Goal: Task Accomplishment & Management: Use online tool/utility

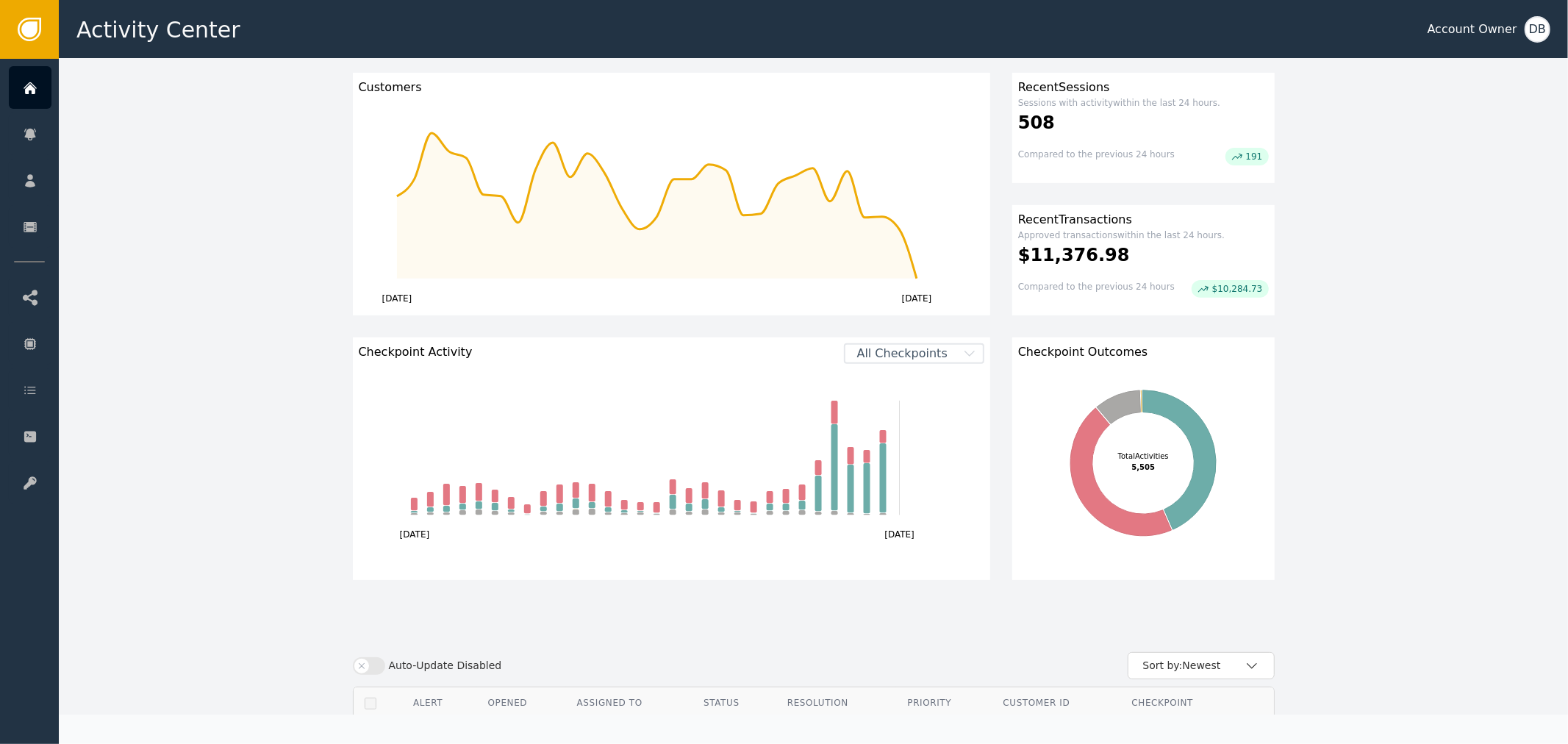
scroll to position [408, 0]
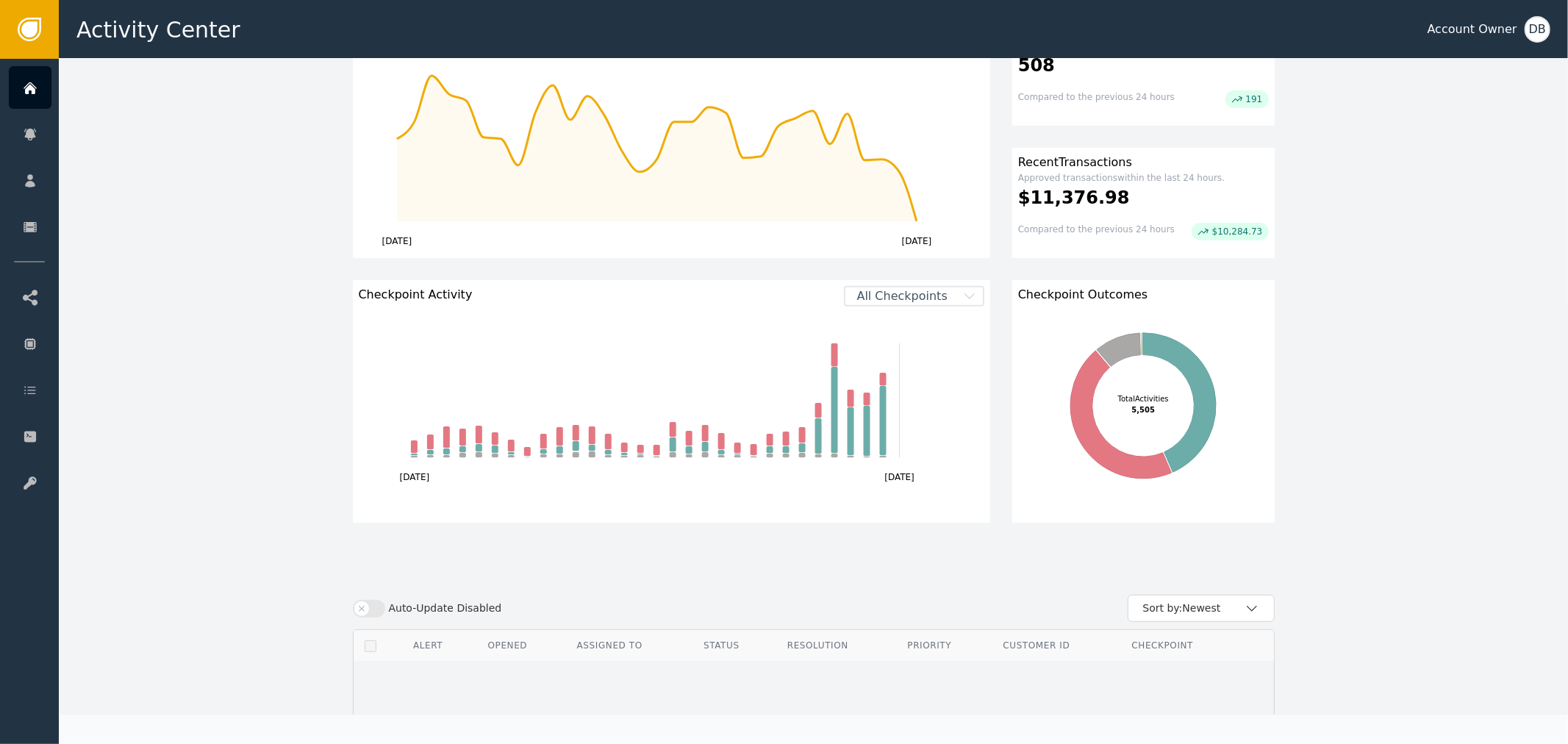
click at [924, 304] on span "All Checkpoints" at bounding box center [903, 296] width 114 height 18
click at [942, 431] on div "SA_DIGITAL_ENROLLMENT" at bounding box center [927, 437] width 85 height 15
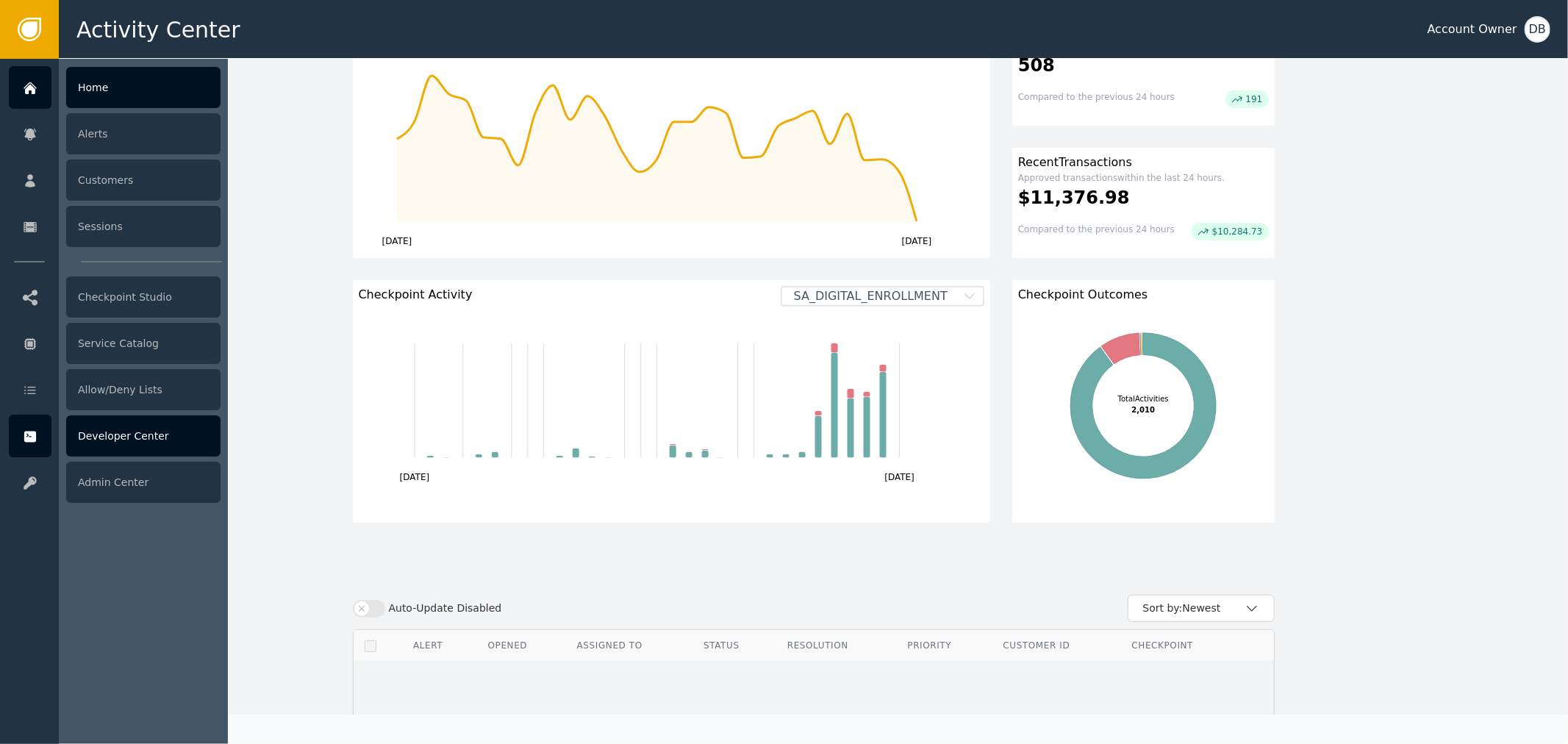
click at [32, 434] on icon at bounding box center [30, 437] width 12 height 11
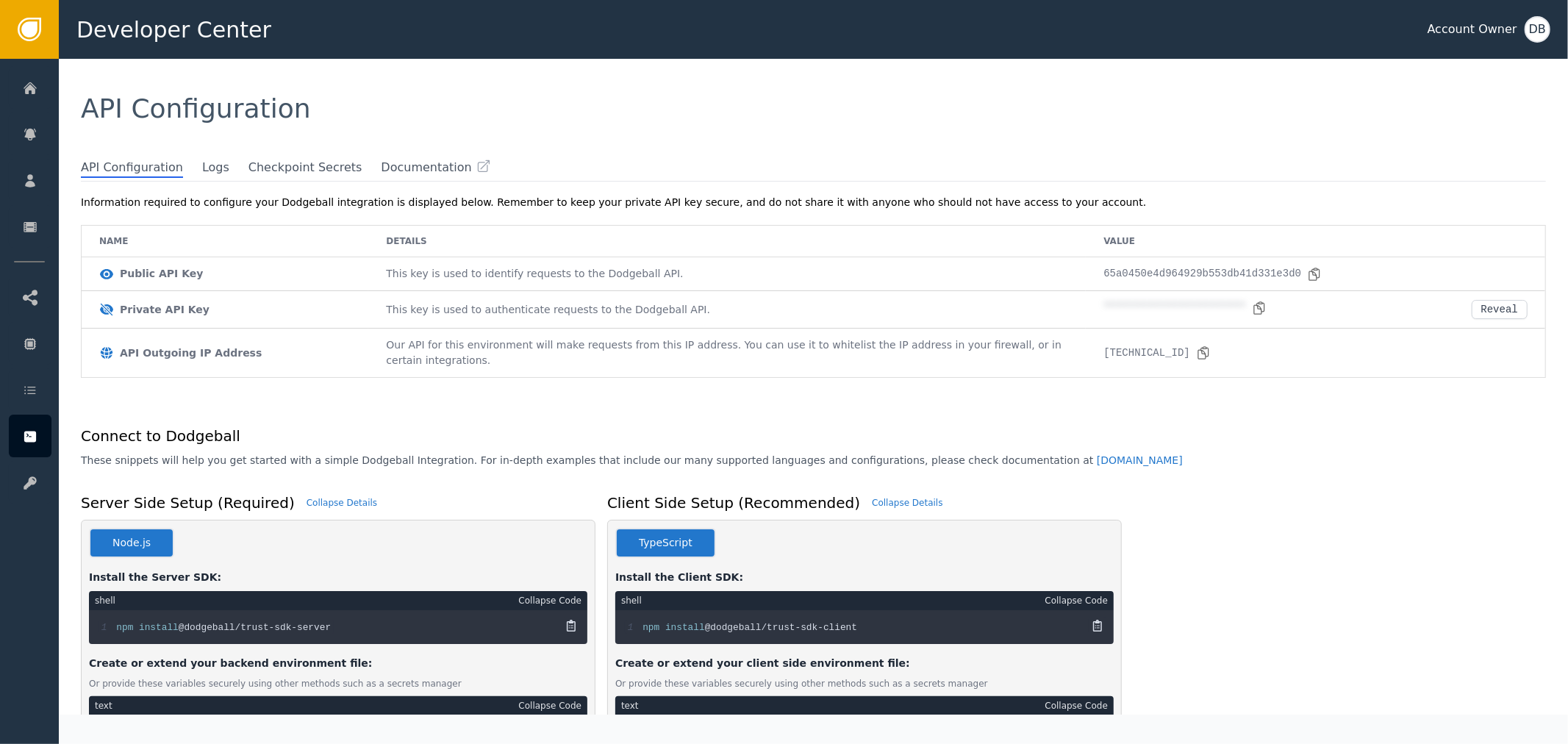
click at [184, 156] on div "API Configuration" at bounding box center [813, 108] width 1509 height 100
click at [255, 174] on span "Checkpoint Secrets" at bounding box center [305, 168] width 114 height 19
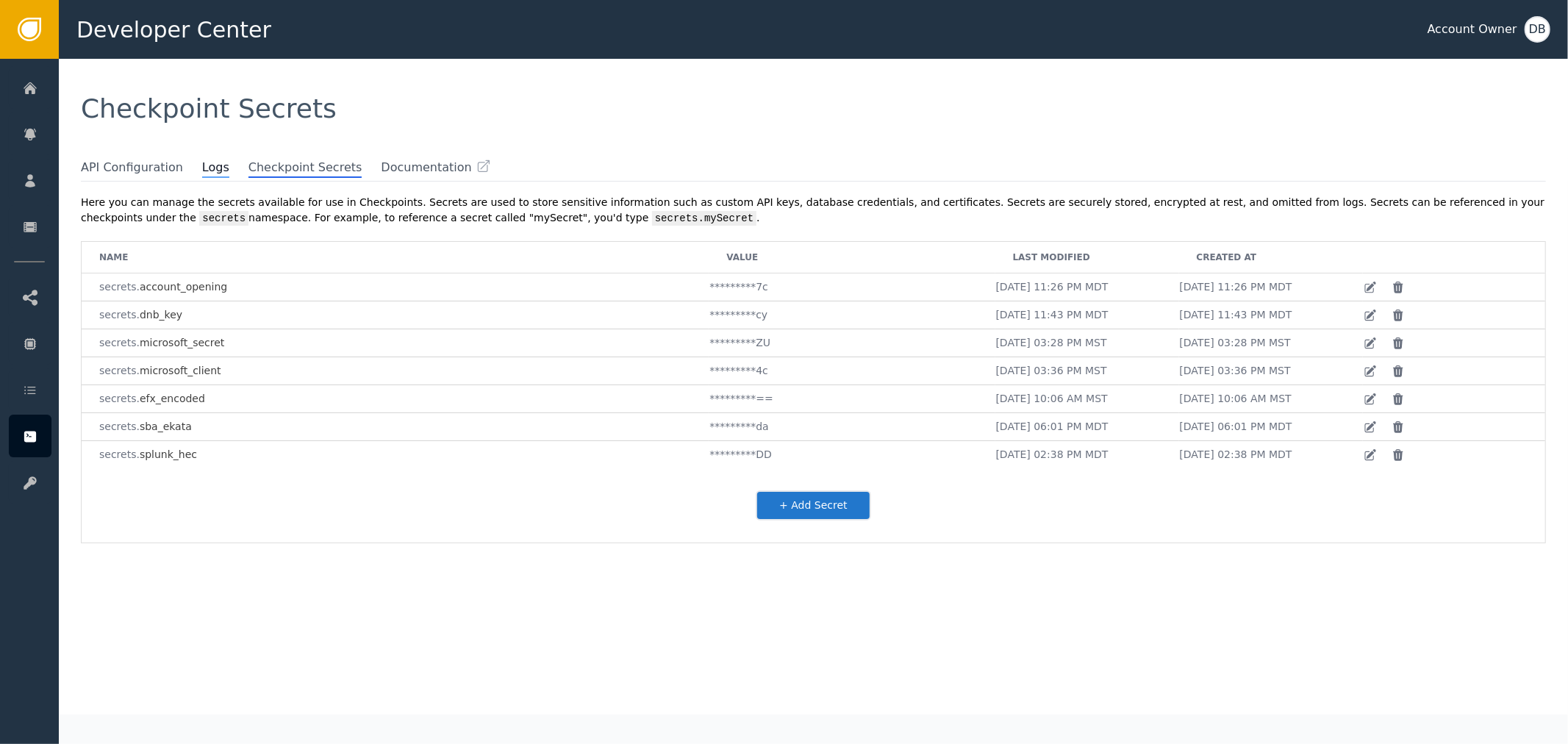
click at [202, 177] on span "Logs" at bounding box center [215, 168] width 27 height 19
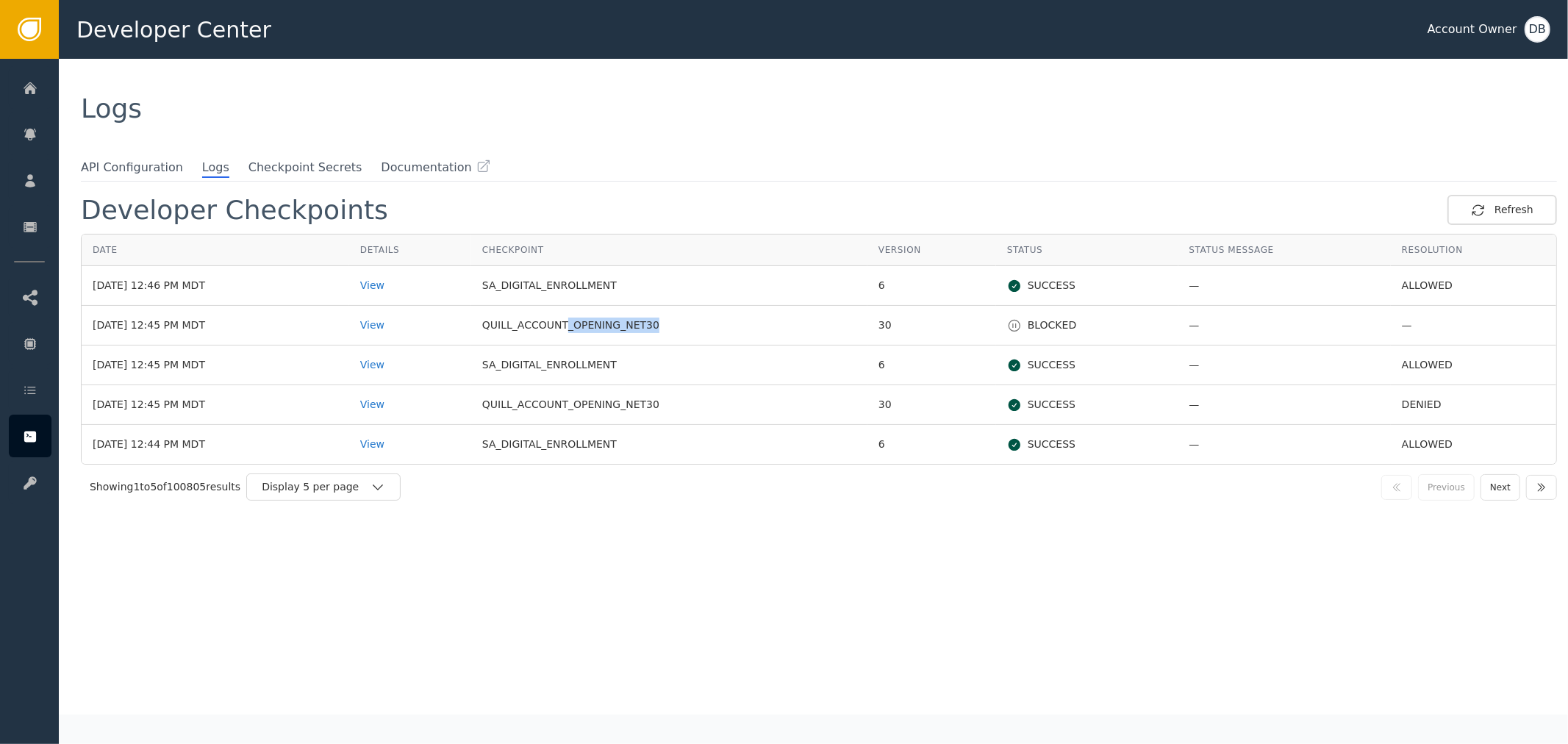
drag, startPoint x: 585, startPoint y: 322, endPoint x: 666, endPoint y: 321, distance: 81.0
click at [666, 321] on td "QUILL_ACCOUNT_OPENING_NET30" at bounding box center [669, 326] width 396 height 40
click at [359, 498] on div "Showing 1 to 5 of 100805 results Display 5 per page Previous Next" at bounding box center [818, 487] width 1476 height 45
click at [375, 497] on div "Showing 1 to 5 of 100805 results Display 5 per page Previous Next" at bounding box center [818, 487] width 1476 height 45
click at [375, 487] on icon "button" at bounding box center [377, 487] width 10 height 6
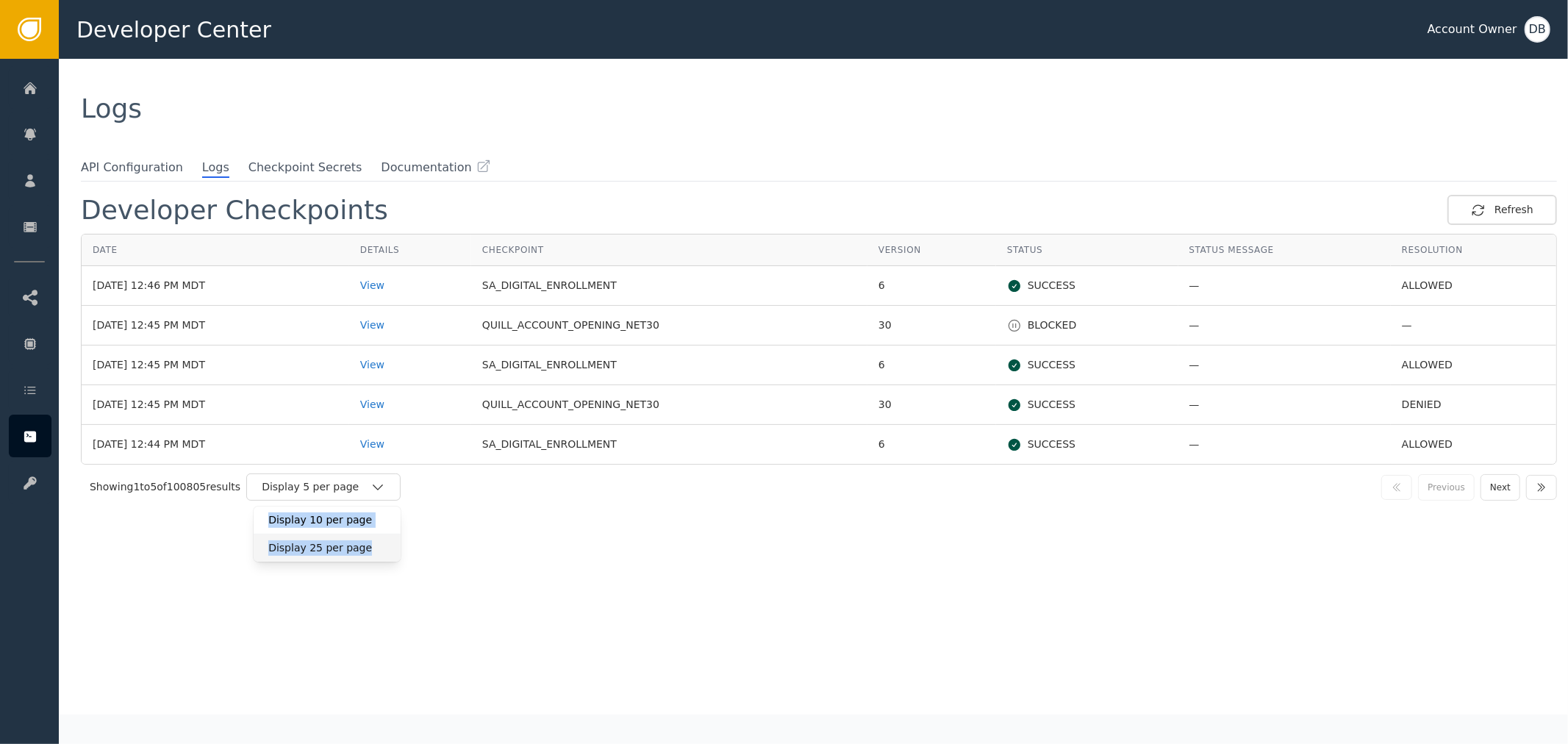
click at [376, 541] on div "Display 25 per page" at bounding box center [327, 548] width 118 height 15
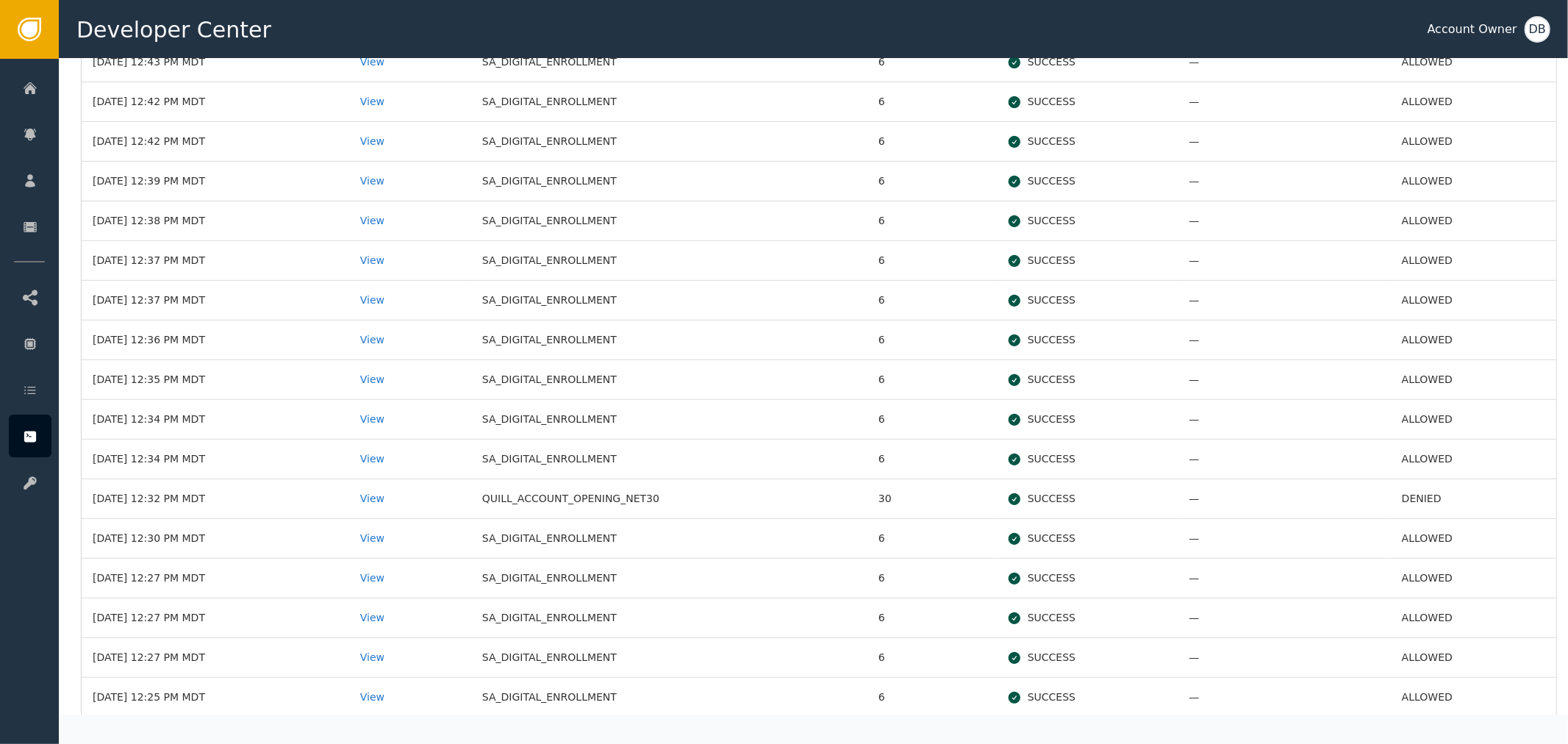
scroll to position [589, 0]
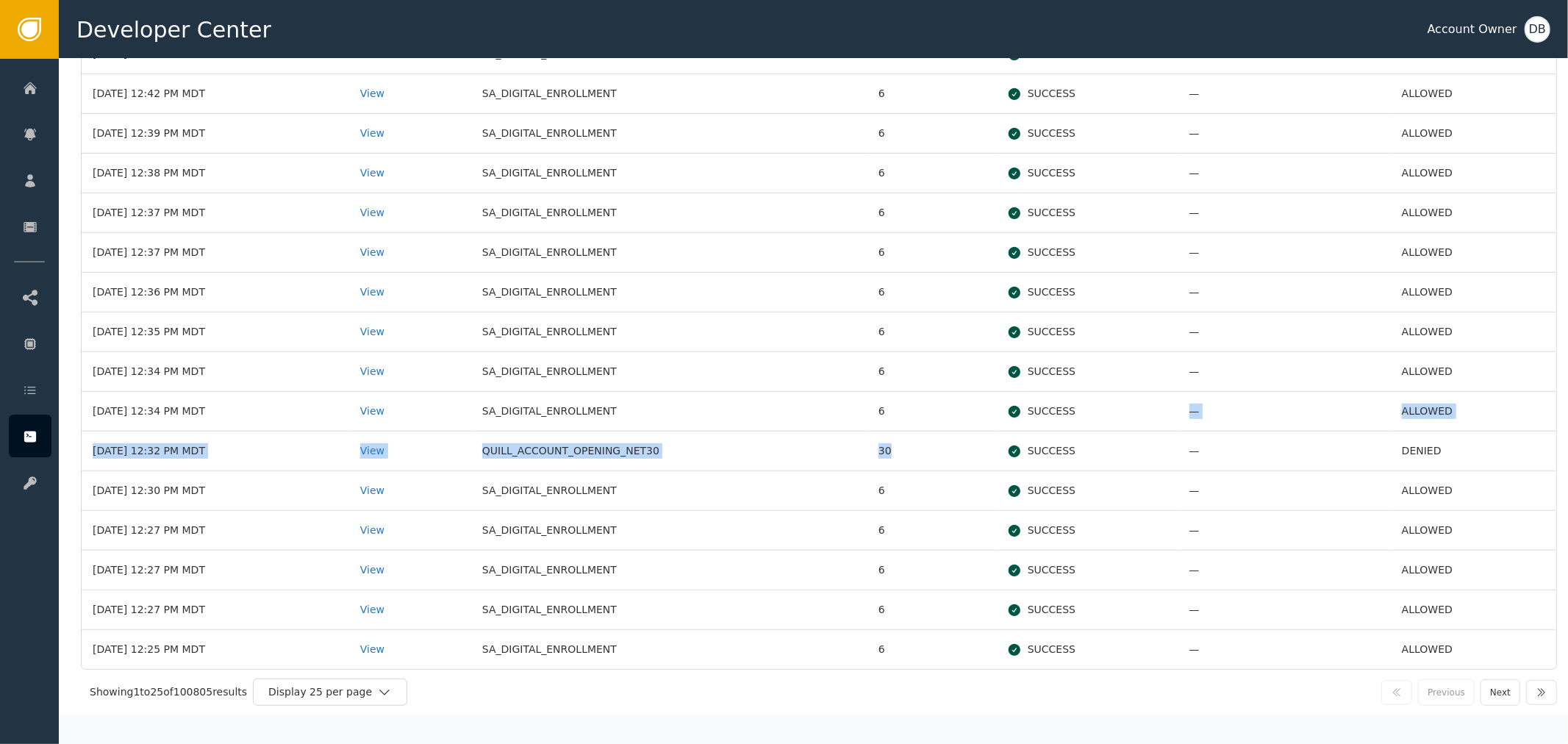
drag, startPoint x: 1104, startPoint y: 450, endPoint x: 1106, endPoint y: 424, distance: 26.1
click at [1106, 424] on tbody "[DATE] 12:46 PM MDT View SA_DIGITAL_ENROLLMENT 6 SUCCESS — ALLOWED [DATE] 12:45…" at bounding box center [818, 173] width 1474 height 991
drag, startPoint x: 1416, startPoint y: 445, endPoint x: 1457, endPoint y: 410, distance: 53.9
click at [1457, 410] on tbody "[DATE] 12:46 PM MDT View SA_DIGITAL_ENROLLMENT 6 SUCCESS — ALLOWED [DATE] 12:45…" at bounding box center [818, 173] width 1474 height 991
click at [1490, 695] on button "Next" at bounding box center [1501, 692] width 40 height 26
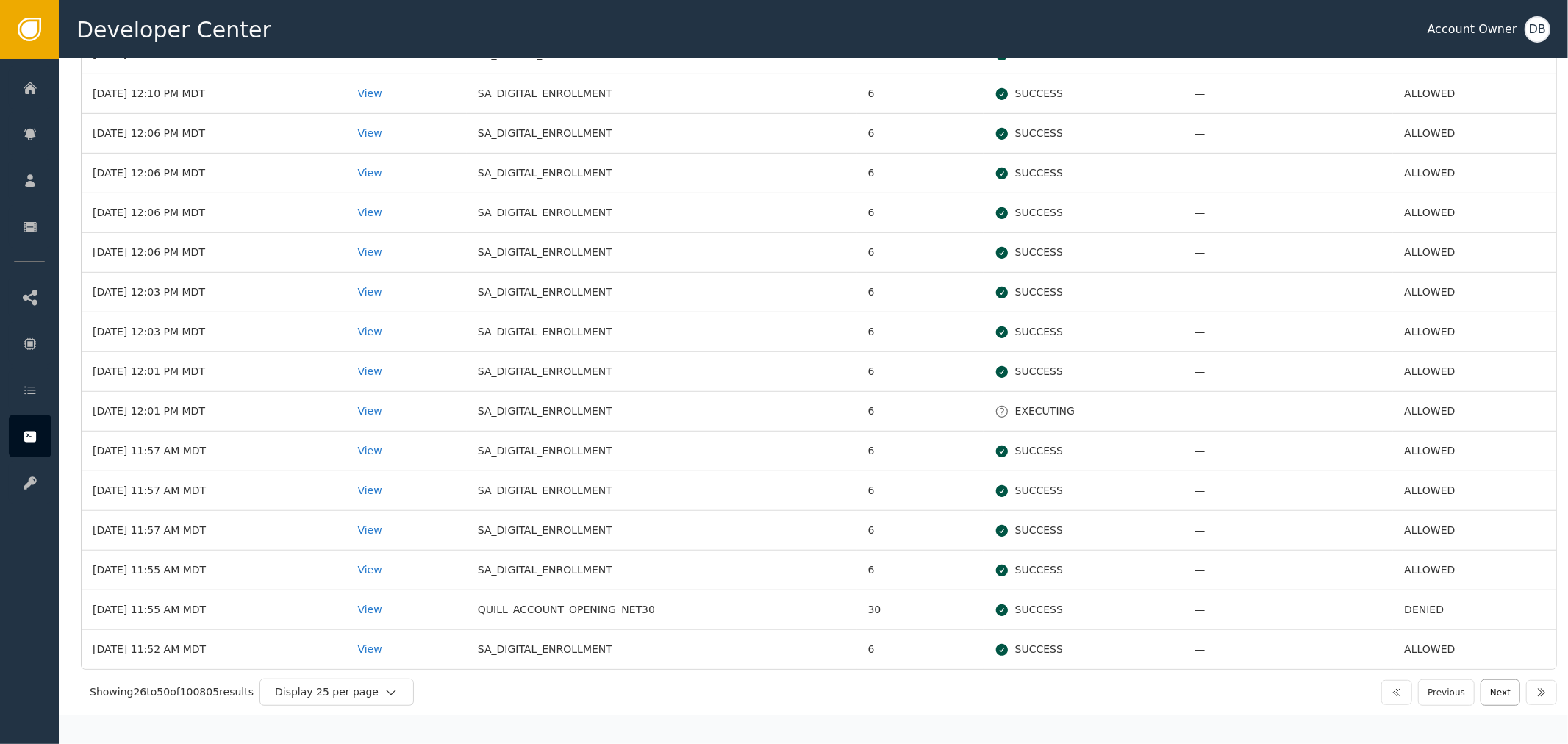
click at [1482, 701] on button "Next" at bounding box center [1501, 692] width 40 height 26
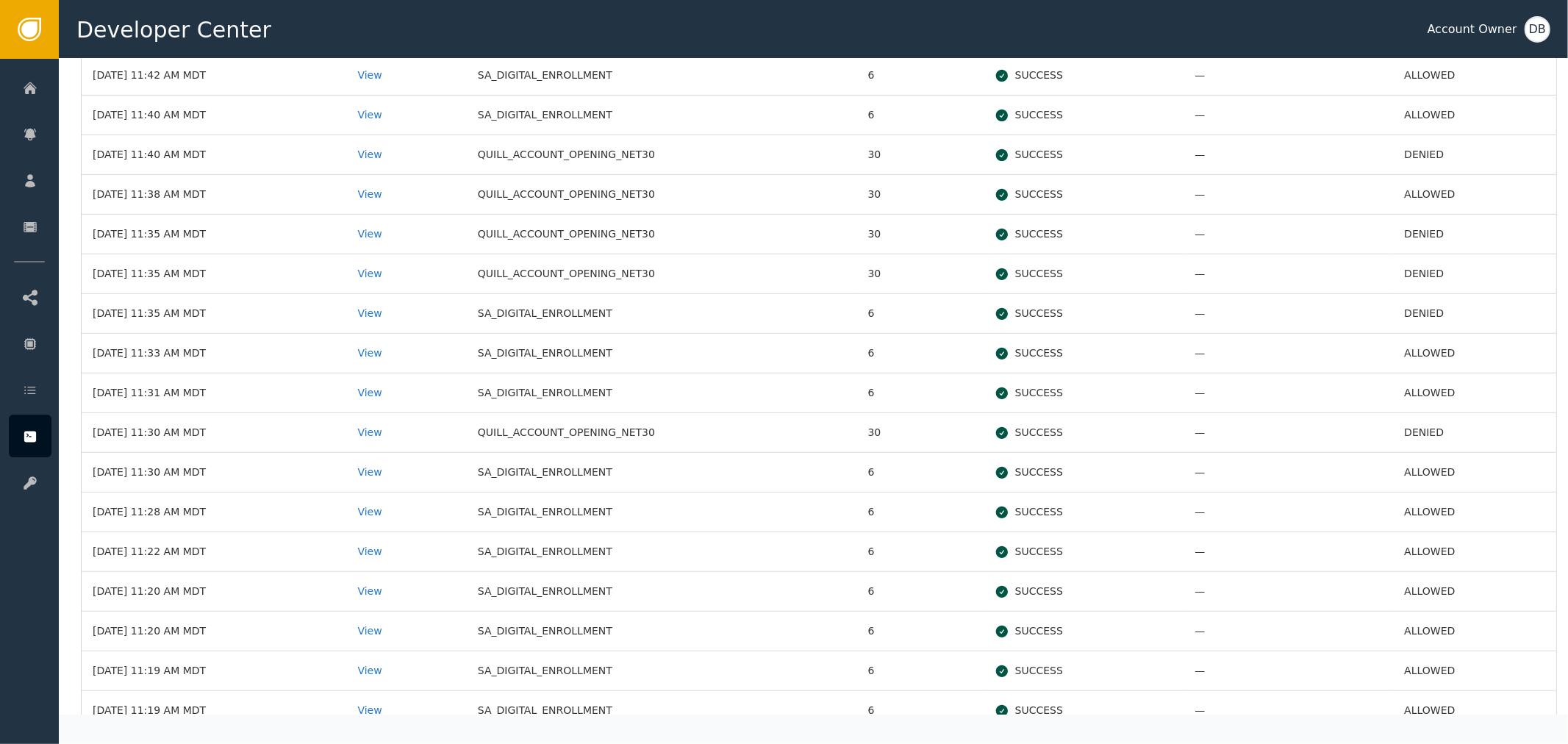
scroll to position [489, 0]
click at [1405, 313] on td "DENIED" at bounding box center [1474, 312] width 163 height 40
click at [445, 304] on div "View" at bounding box center [406, 312] width 98 height 15
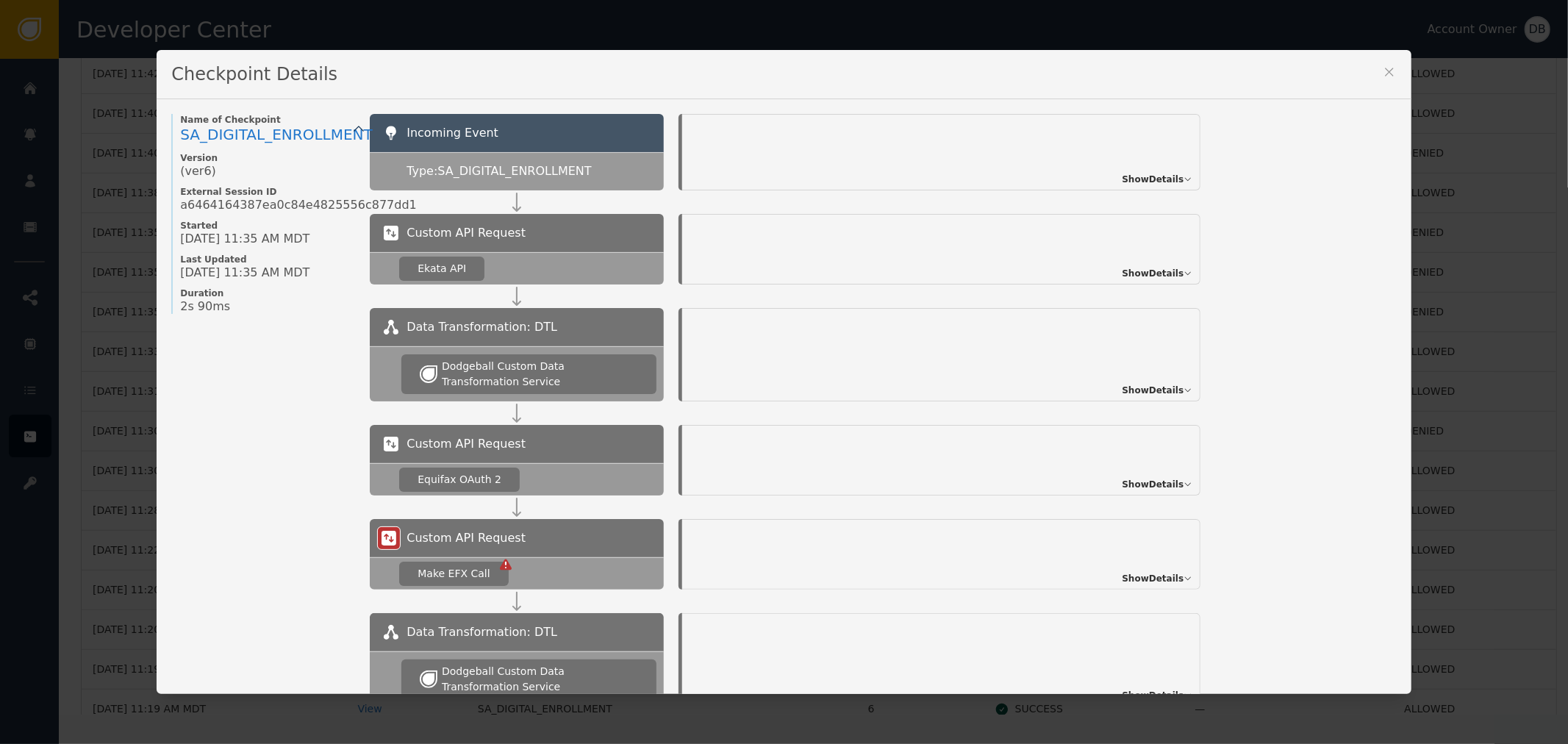
click at [1148, 163] on div "Show Details" at bounding box center [941, 151] width 518 height 76
click at [1158, 173] on span "Show Details" at bounding box center [1152, 179] width 62 height 14
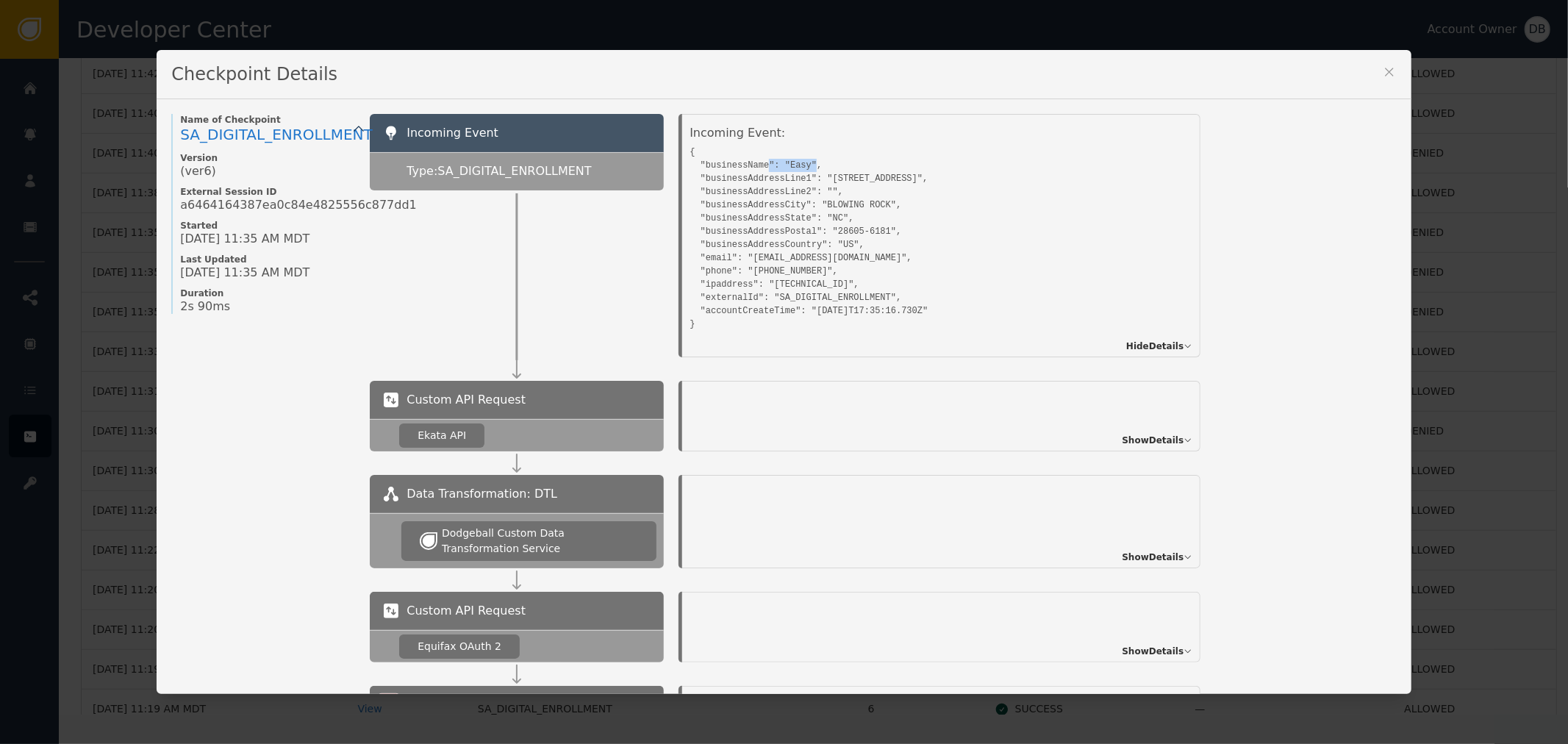
drag, startPoint x: 758, startPoint y: 166, endPoint x: 802, endPoint y: 163, distance: 44.1
click at [802, 163] on pre "{ "businessName": "Easy", "businessAddressLine1": "[STREET_ADDRESS]", "business…" at bounding box center [924, 236] width 470 height 189
drag, startPoint x: 818, startPoint y: 171, endPoint x: 903, endPoint y: 182, distance: 85.7
click at [857, 175] on pre "{ "businessName": "Easy", "businessAddressLine1": "[STREET_ADDRESS]", "business…" at bounding box center [924, 236] width 470 height 189
drag, startPoint x: 802, startPoint y: 201, endPoint x: 875, endPoint y: 211, distance: 73.7
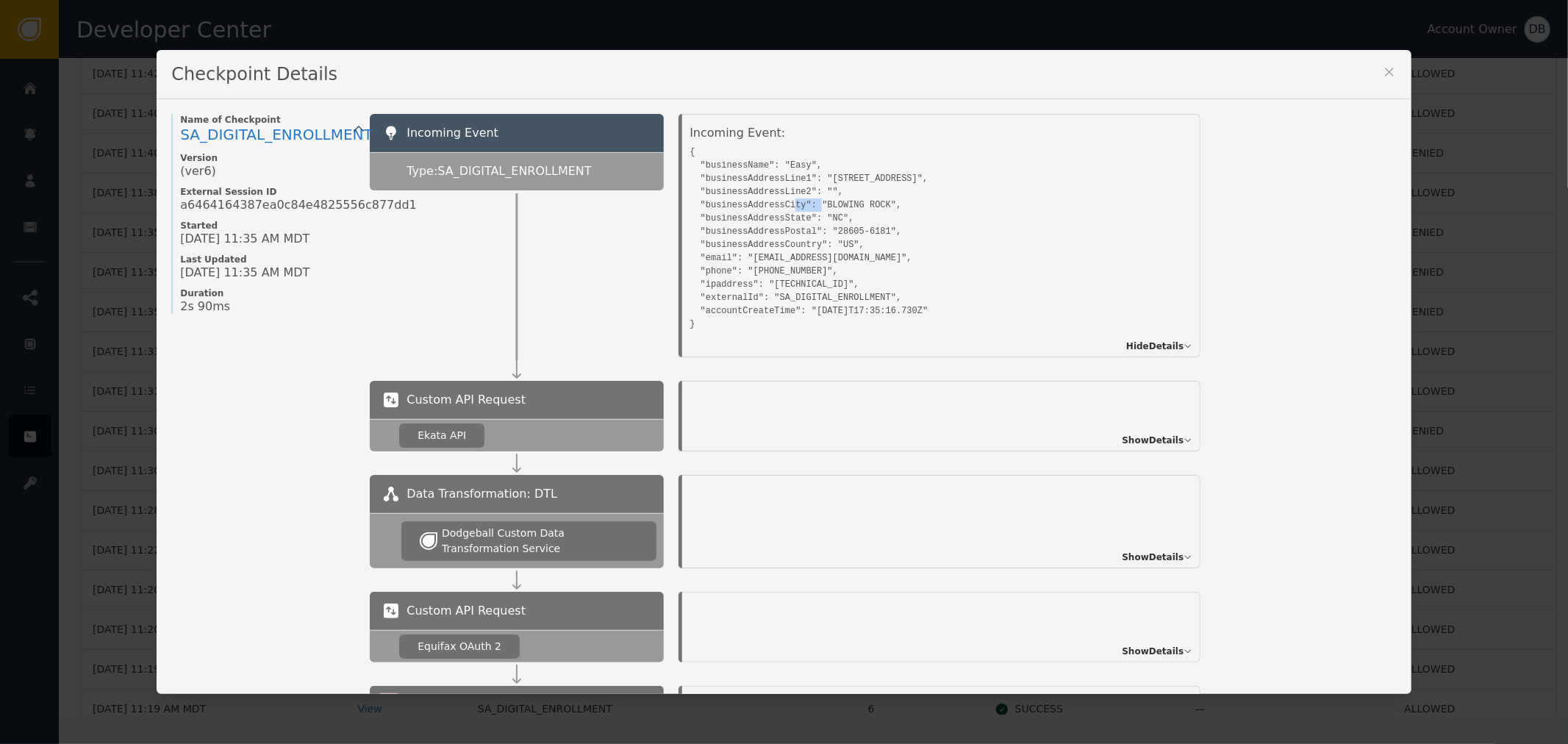
click at [864, 208] on pre "{ "businessName": "Easy", "businessAddressLine1": "[STREET_ADDRESS]", "business…" at bounding box center [924, 236] width 470 height 189
click at [838, 235] on pre "{ "businessName": "Easy", "businessAddressLine1": "[STREET_ADDRESS]", "business…" at bounding box center [924, 236] width 470 height 189
click at [827, 228] on pre "{ "businessName": "Easy", "businessAddressLine1": "[STREET_ADDRESS]", "business…" at bounding box center [924, 236] width 470 height 189
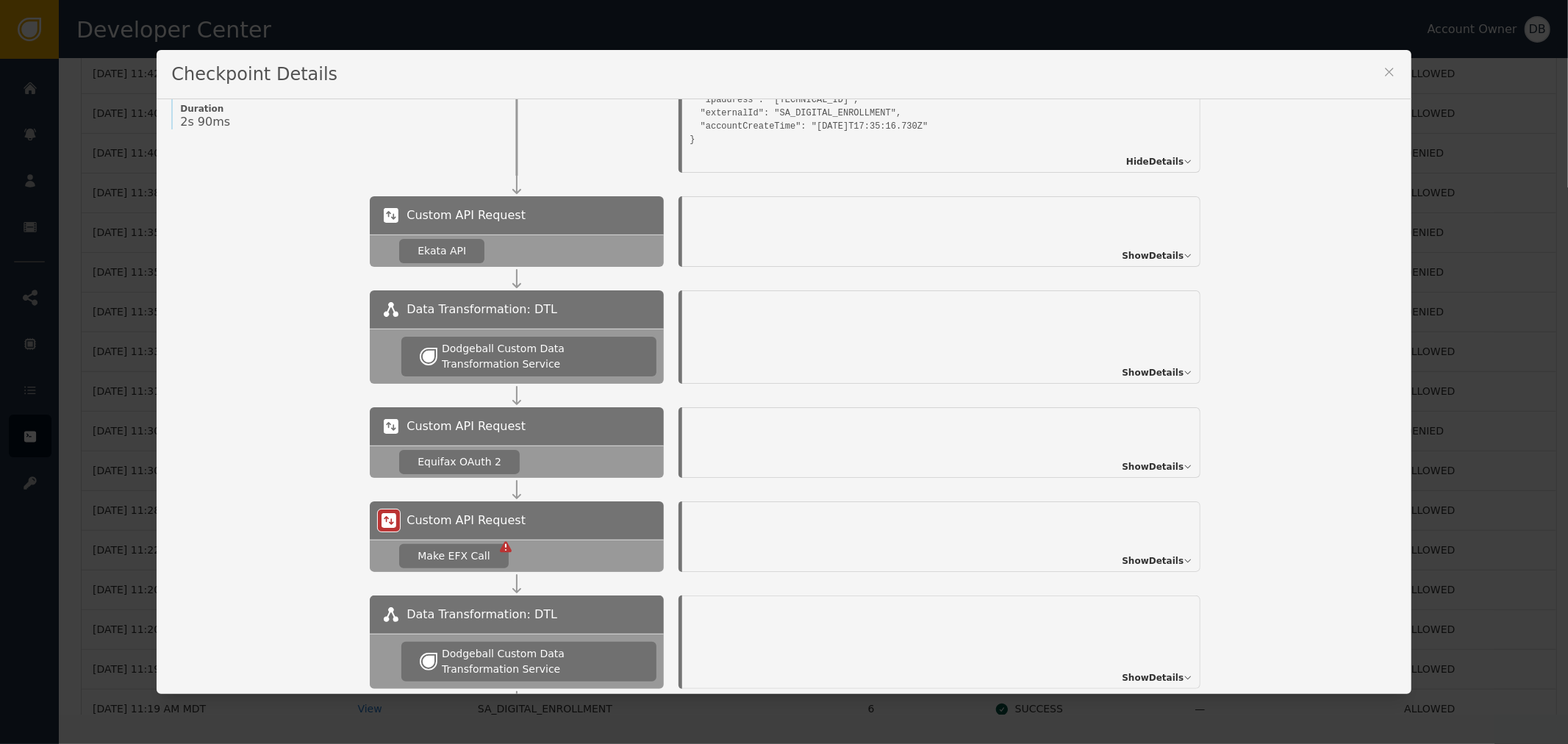
scroll to position [245, 0]
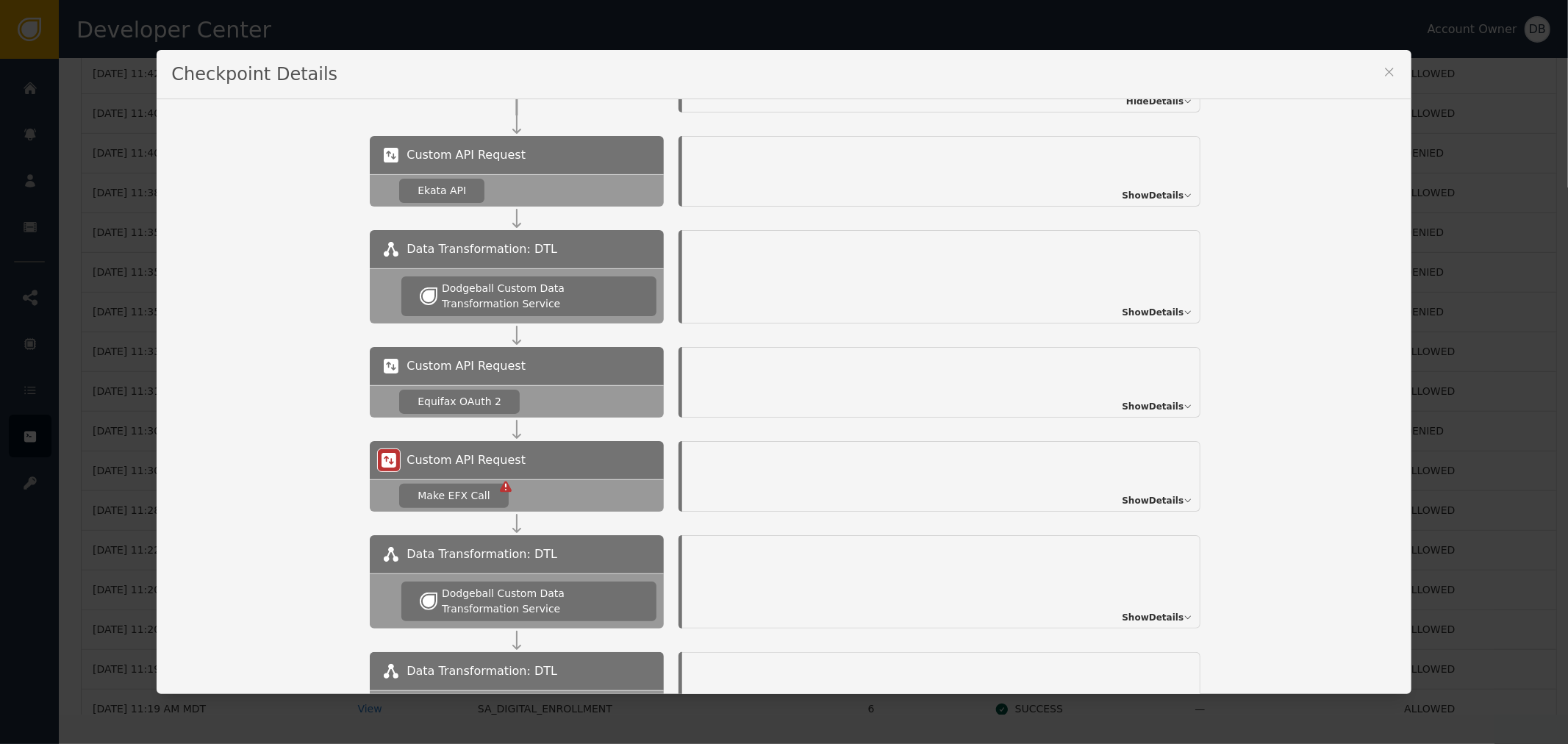
click at [1174, 407] on span "Show Details" at bounding box center [1152, 406] width 62 height 14
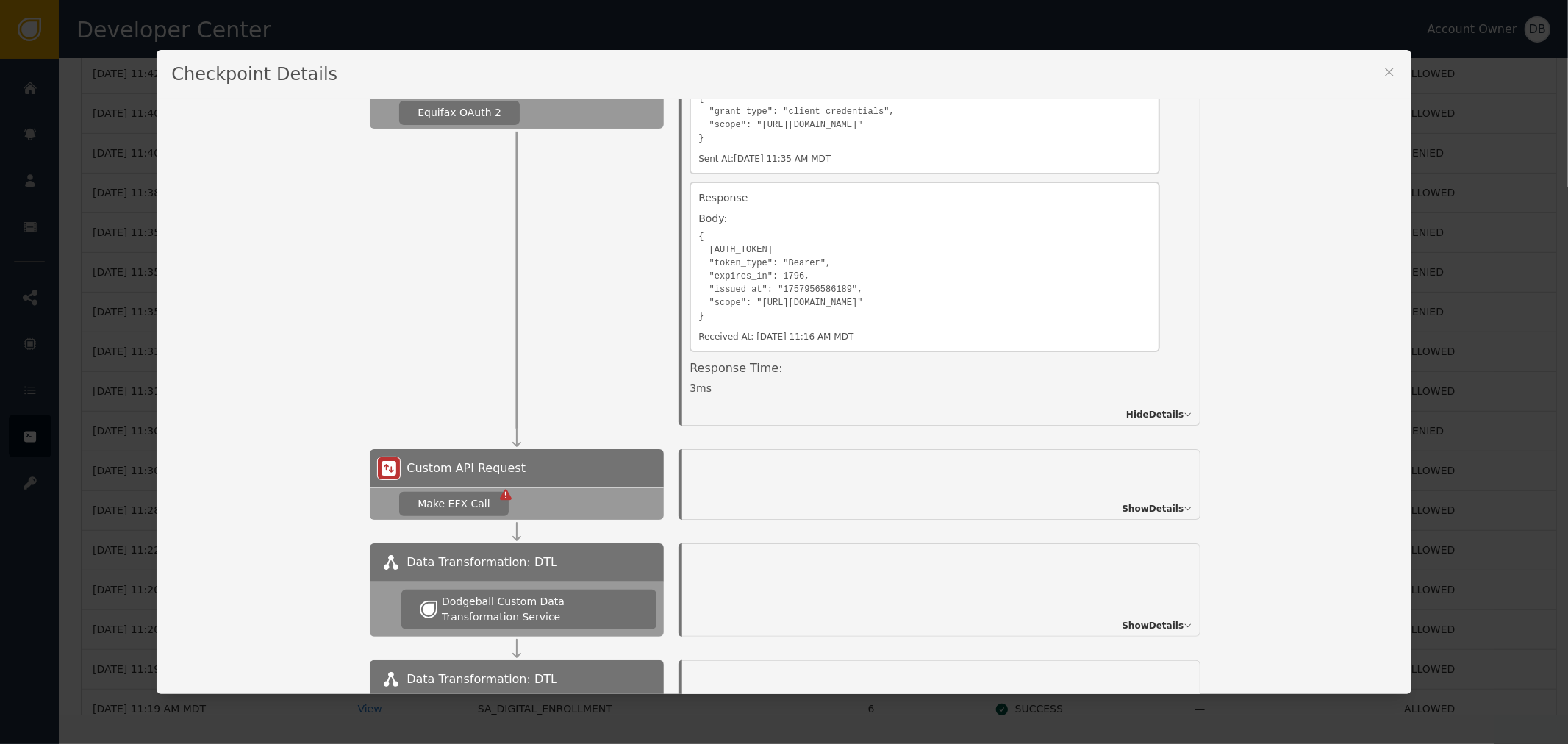
scroll to position [571, 0]
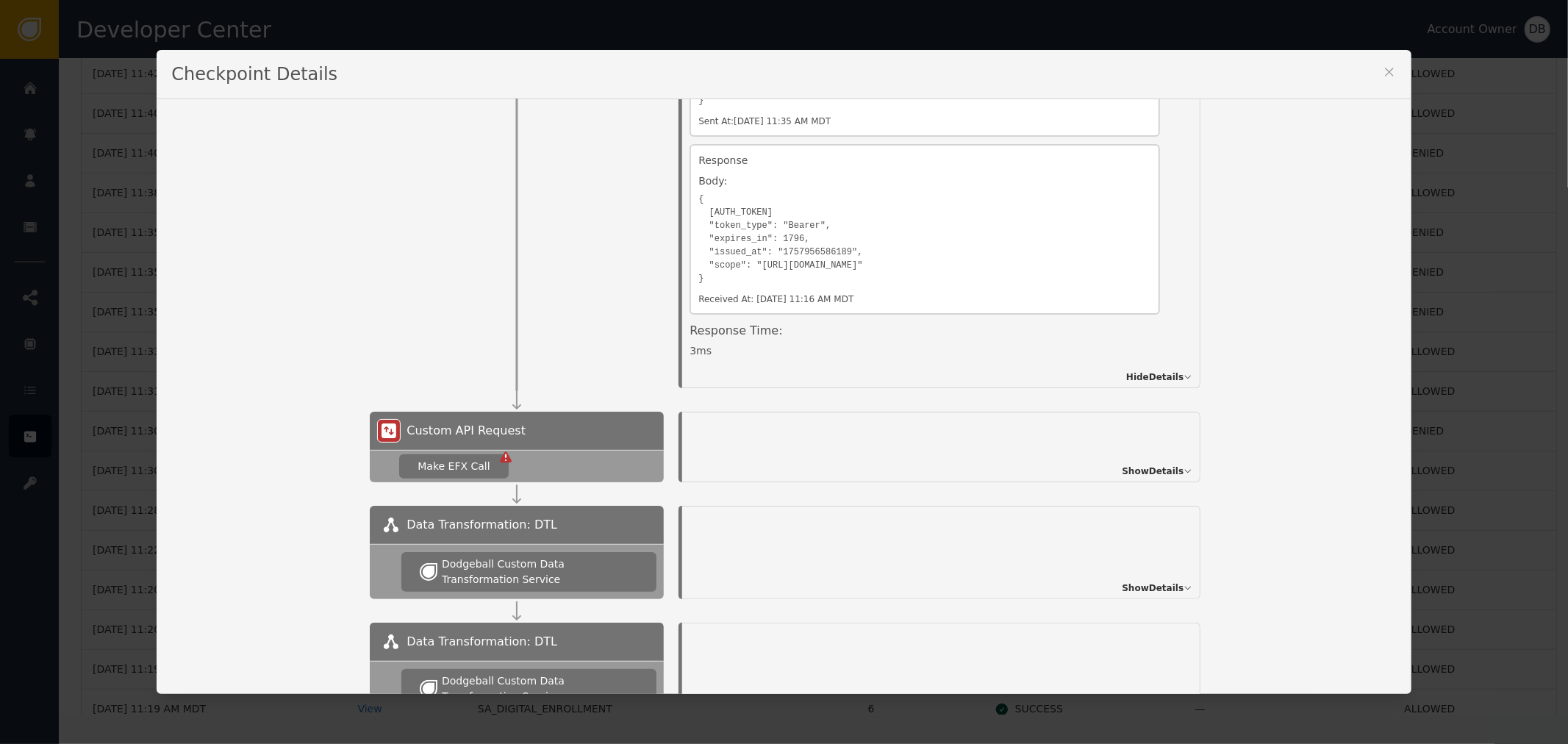
click at [1160, 451] on div "Show Details" at bounding box center [941, 447] width 518 height 70
click at [1160, 464] on span "Show Details" at bounding box center [1152, 471] width 62 height 14
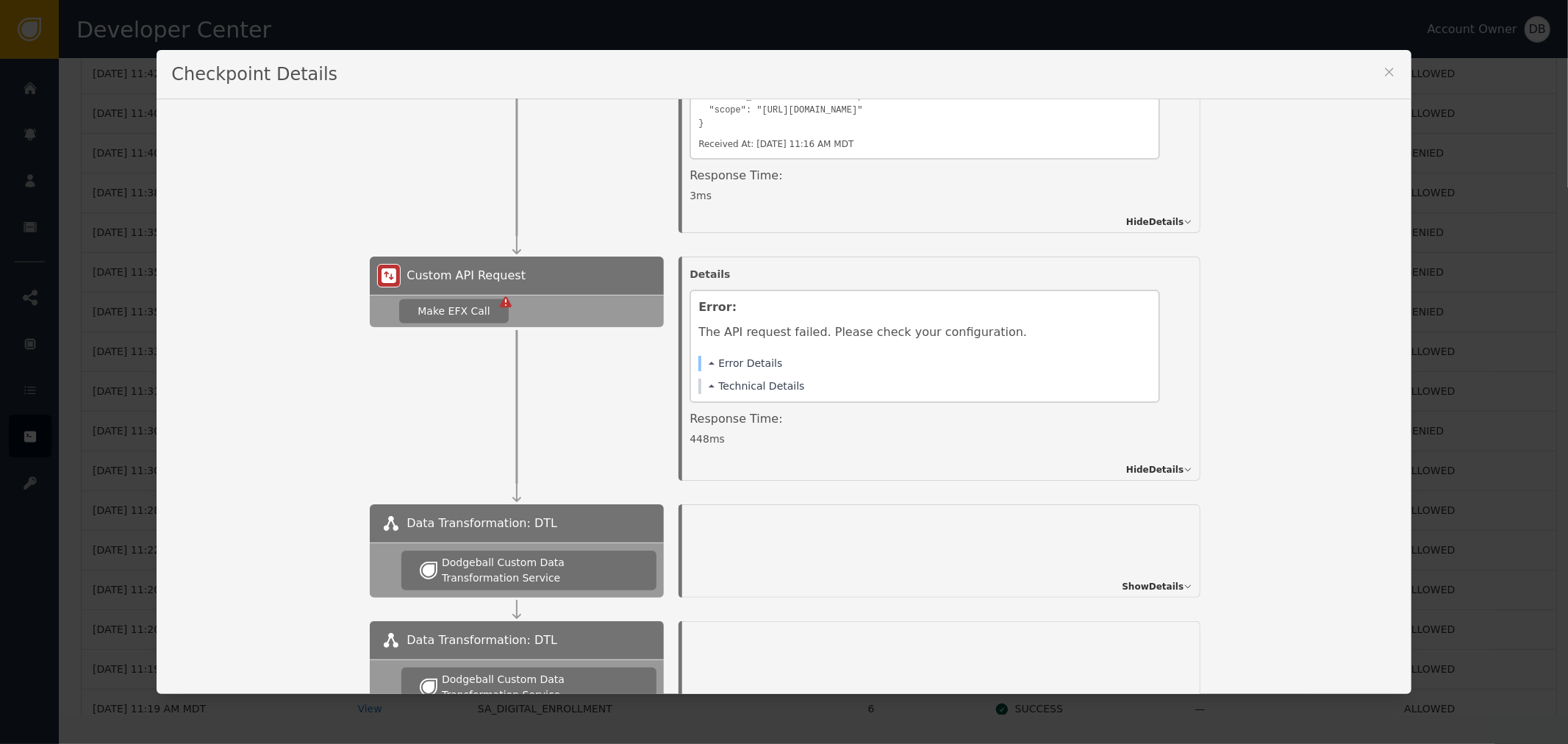
scroll to position [735, 0]
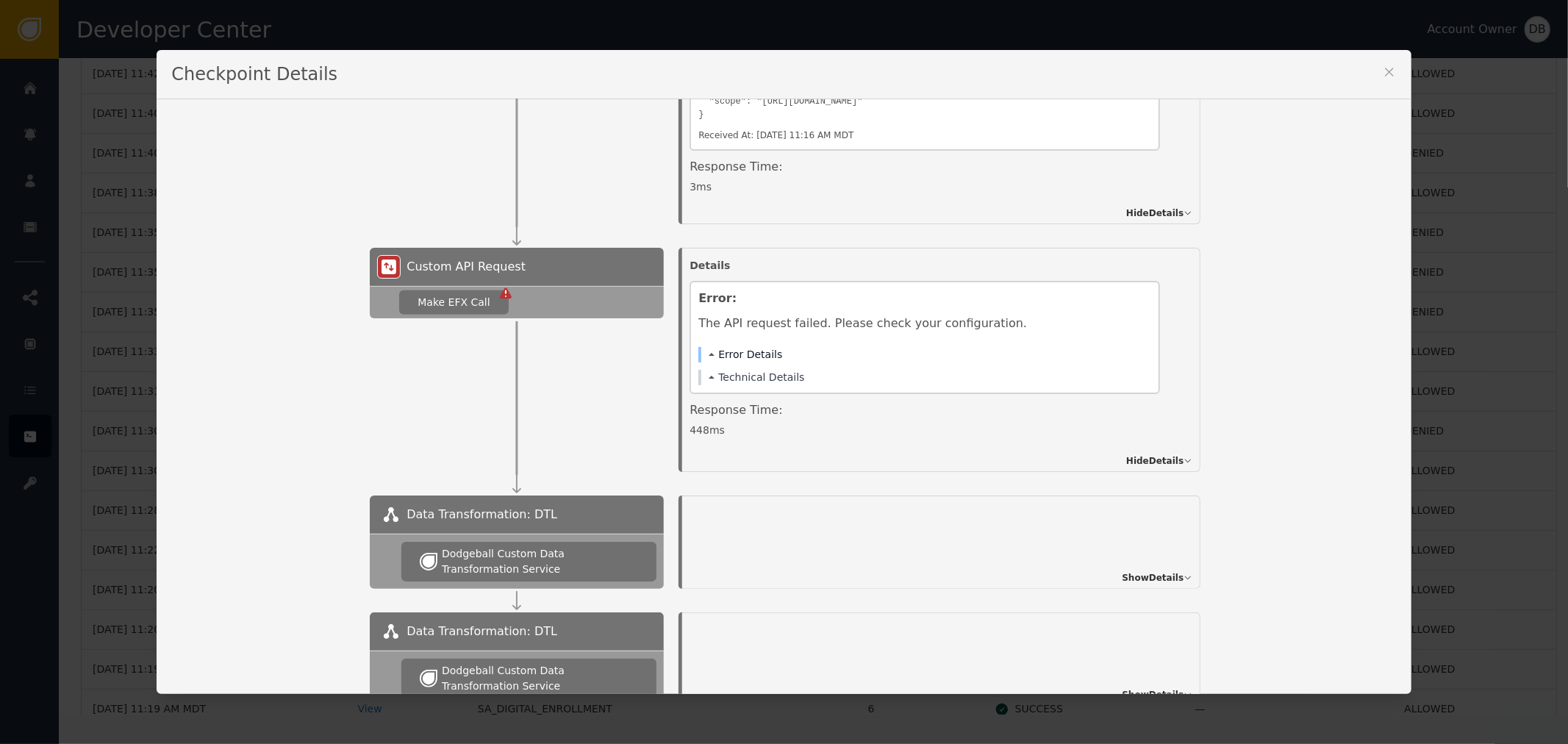
click at [722, 351] on button "Error Details" at bounding box center [746, 354] width 74 height 15
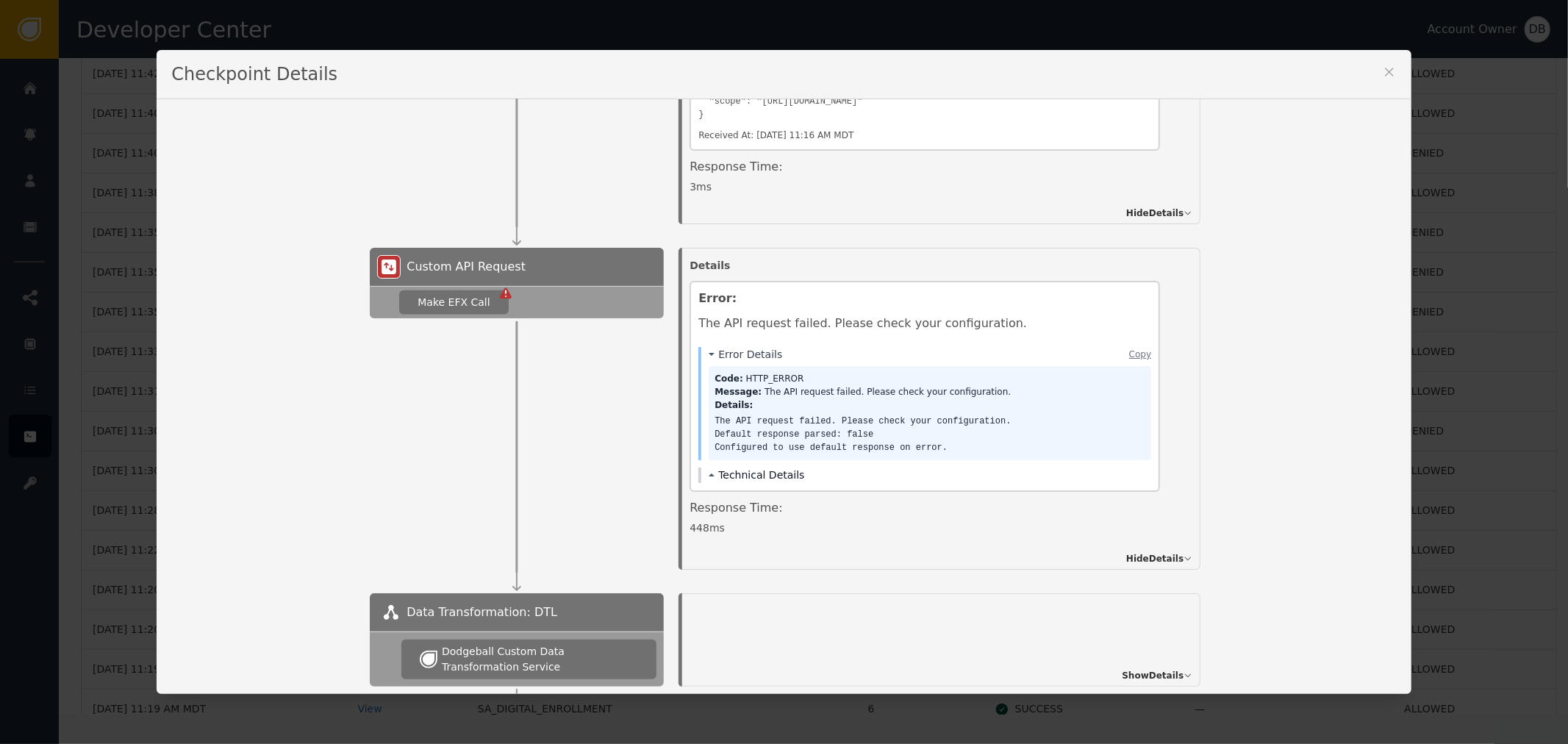
click at [748, 468] on button "Technical Details" at bounding box center [756, 475] width 95 height 15
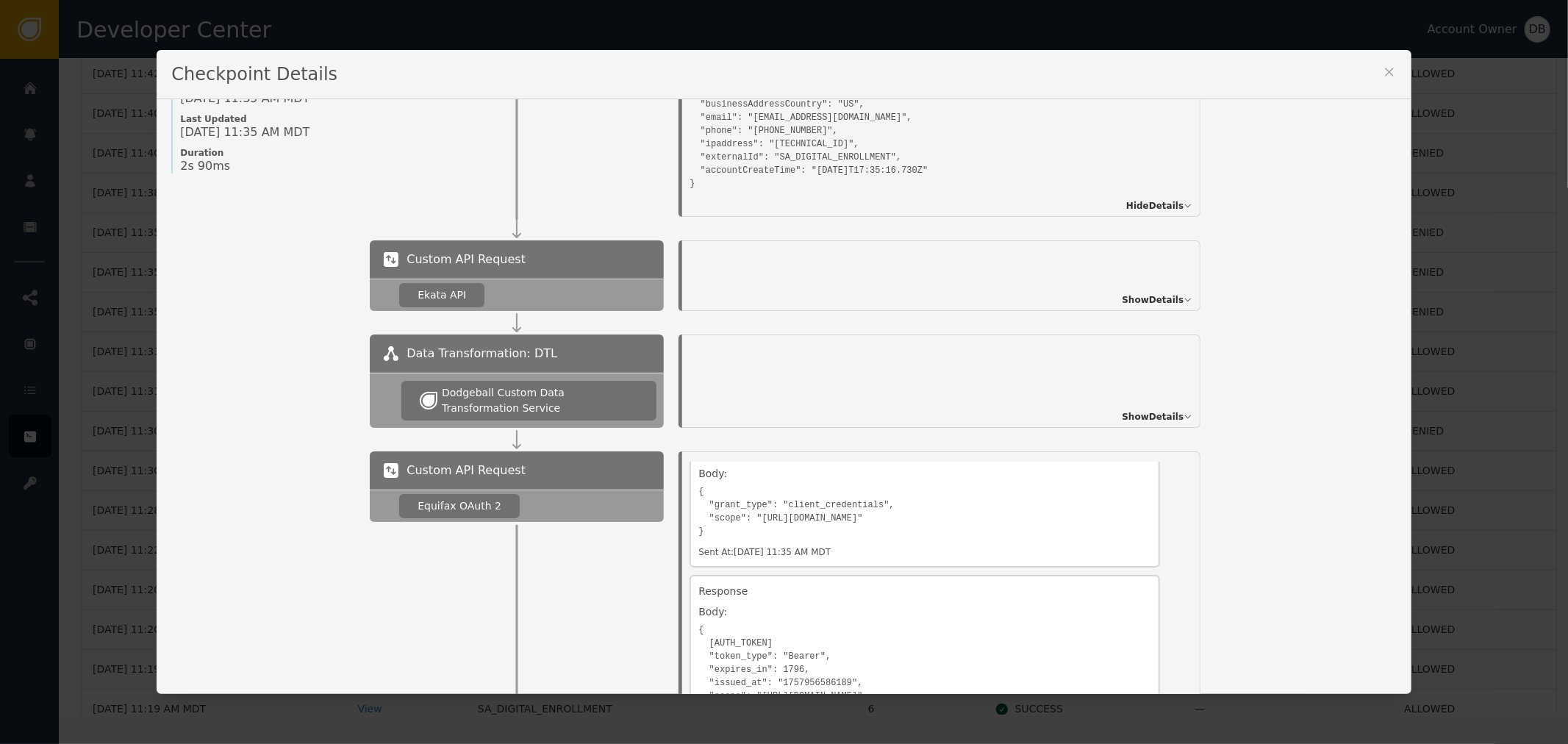
scroll to position [82, 0]
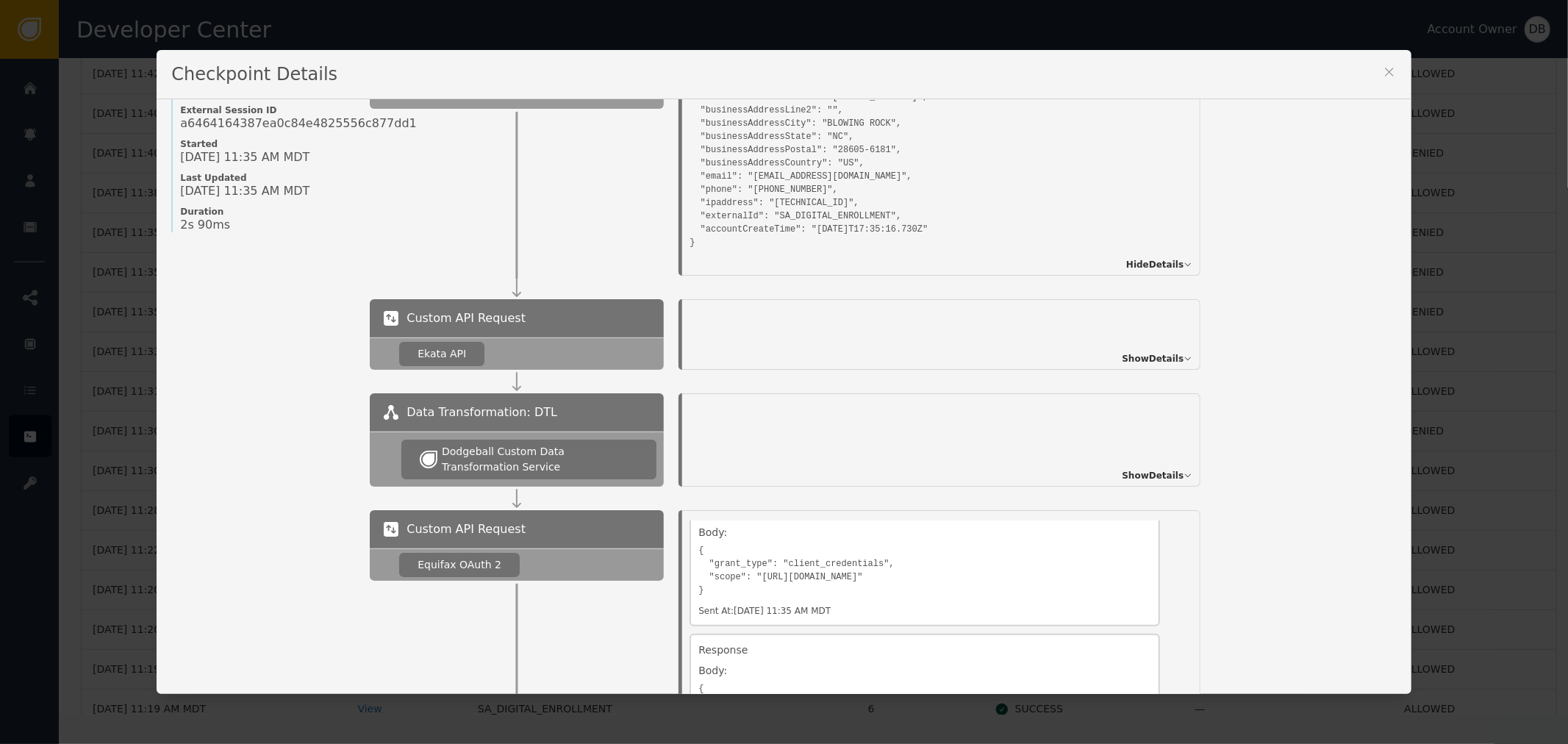
click at [1132, 476] on span "Show Details" at bounding box center [1152, 476] width 62 height 14
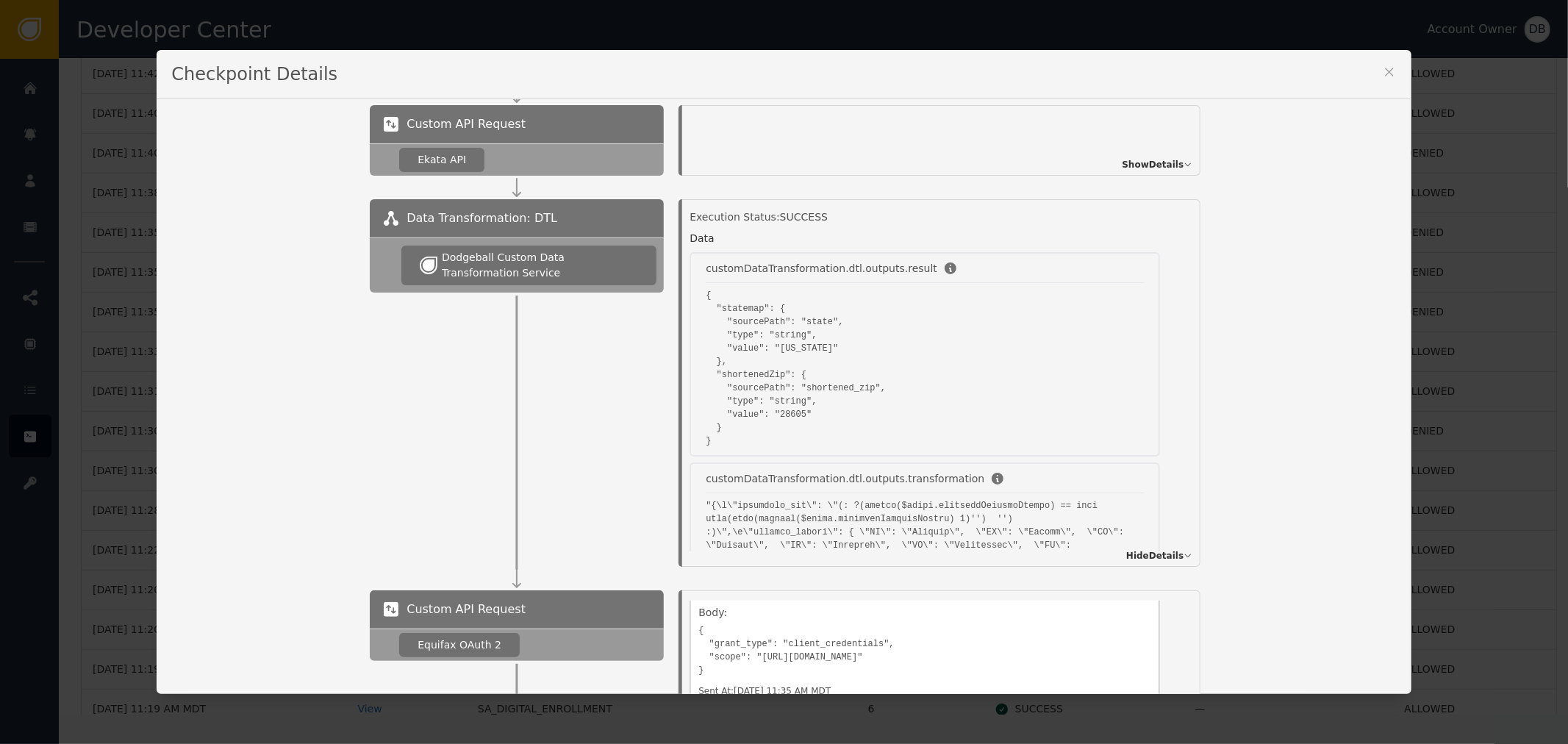
scroll to position [327, 0]
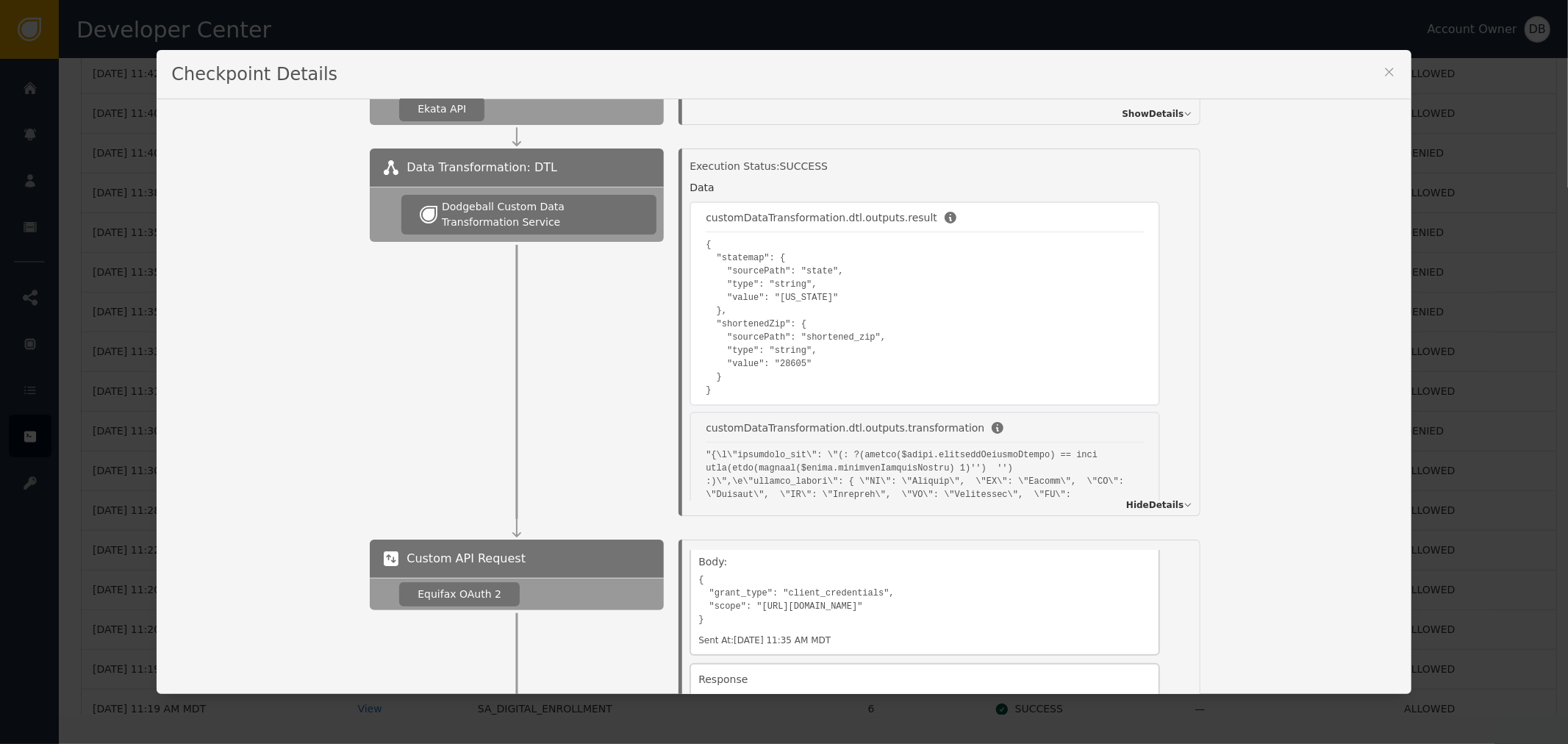
click at [770, 365] on pre "{ "statemap": { "sourcePath": "state", "type": "string", "value": "[US_STATE]" …" at bounding box center [924, 317] width 438 height 159
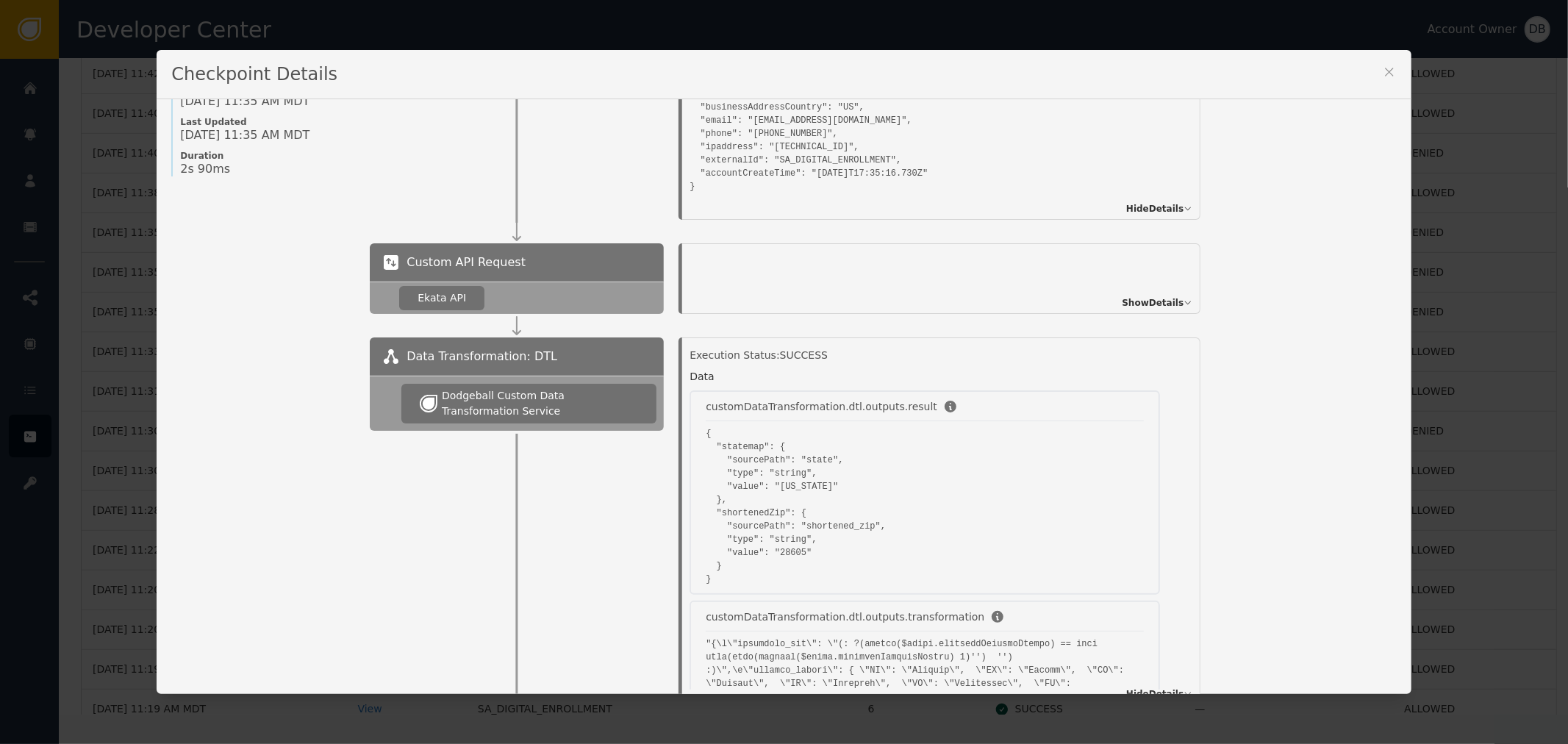
scroll to position [0, 0]
